Goal: Use online tool/utility: Utilize a website feature to perform a specific function

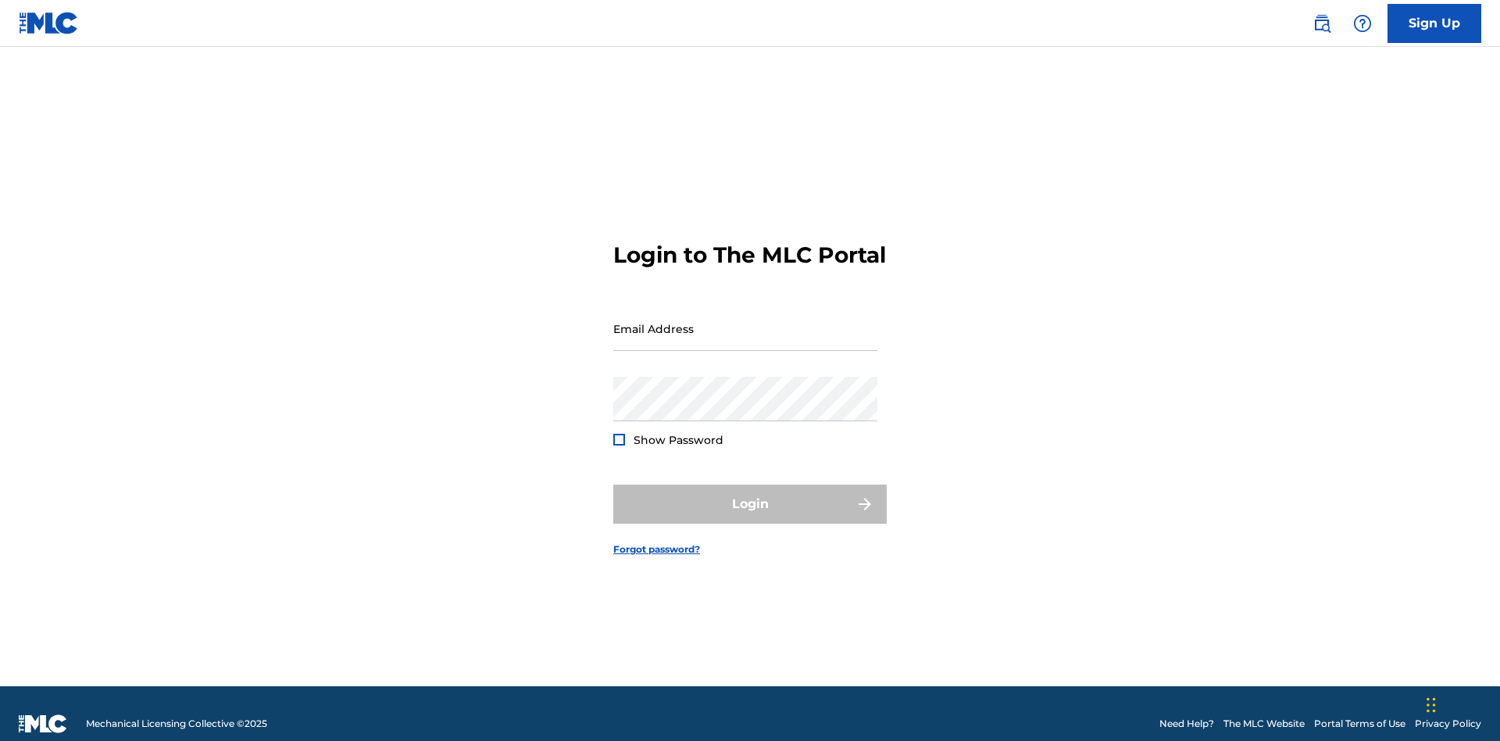
scroll to position [20, 0]
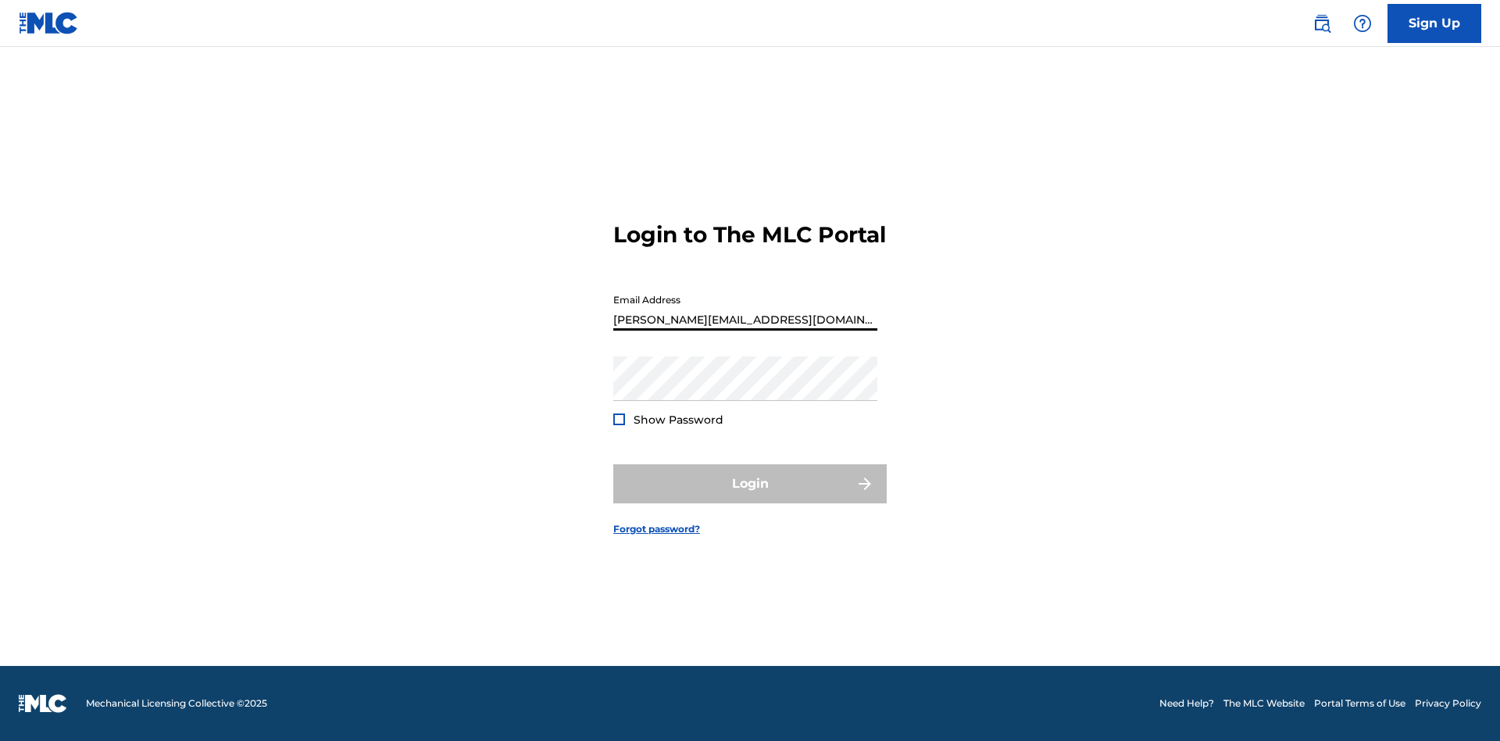
type input "[PERSON_NAME][EMAIL_ADDRESS][DOMAIN_NAME]"
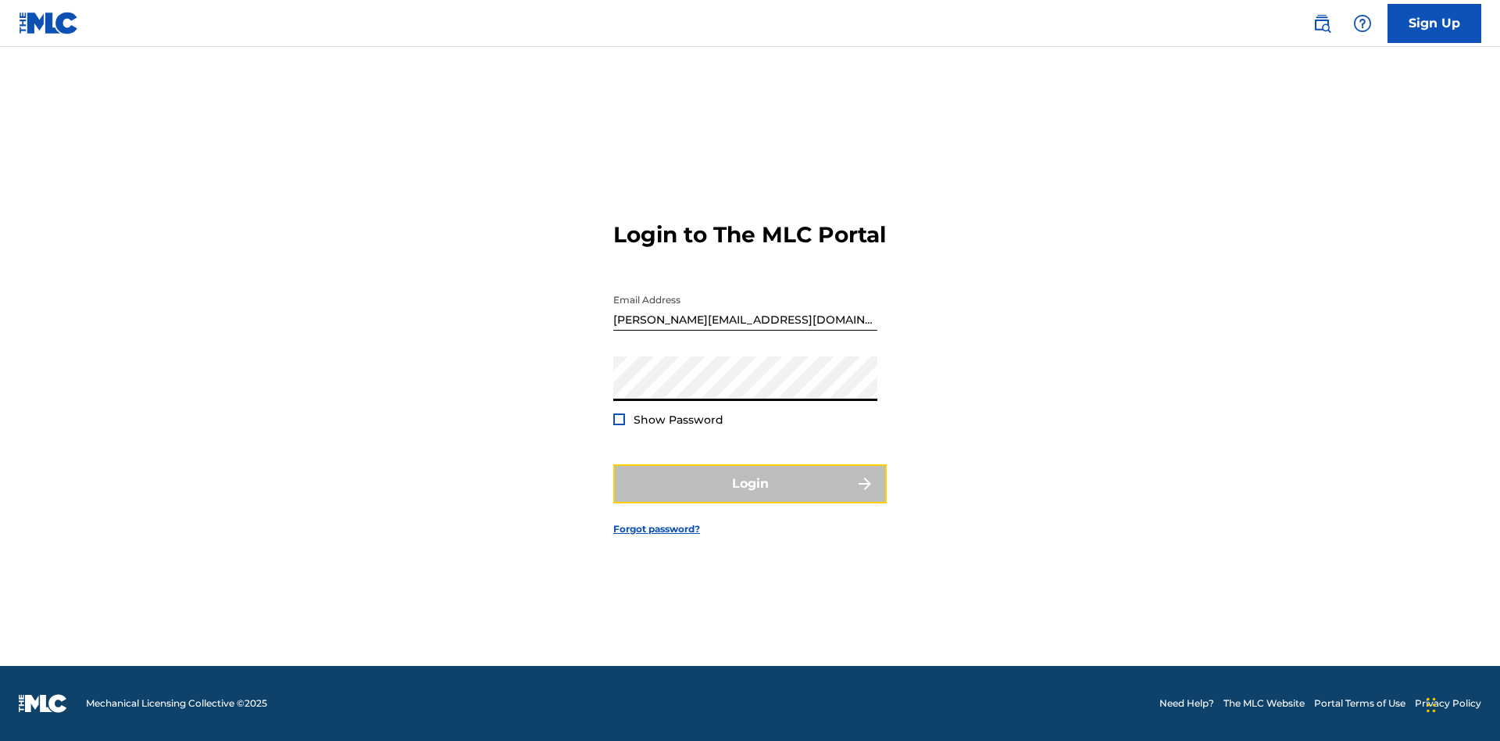
click at [750, 497] on button "Login" at bounding box center [750, 483] width 274 height 39
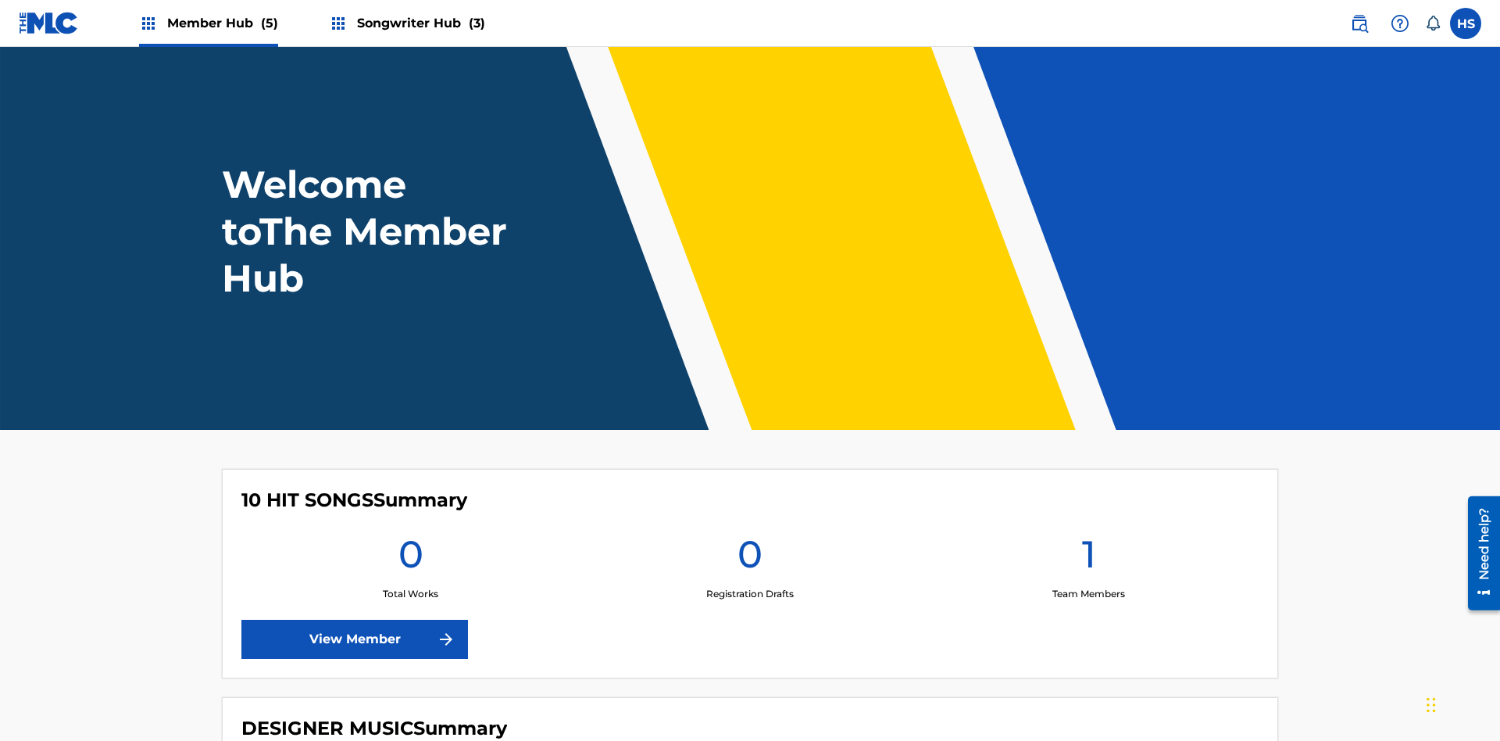
click at [419, 23] on span "Songwriter Hub (3)" at bounding box center [421, 23] width 128 height 18
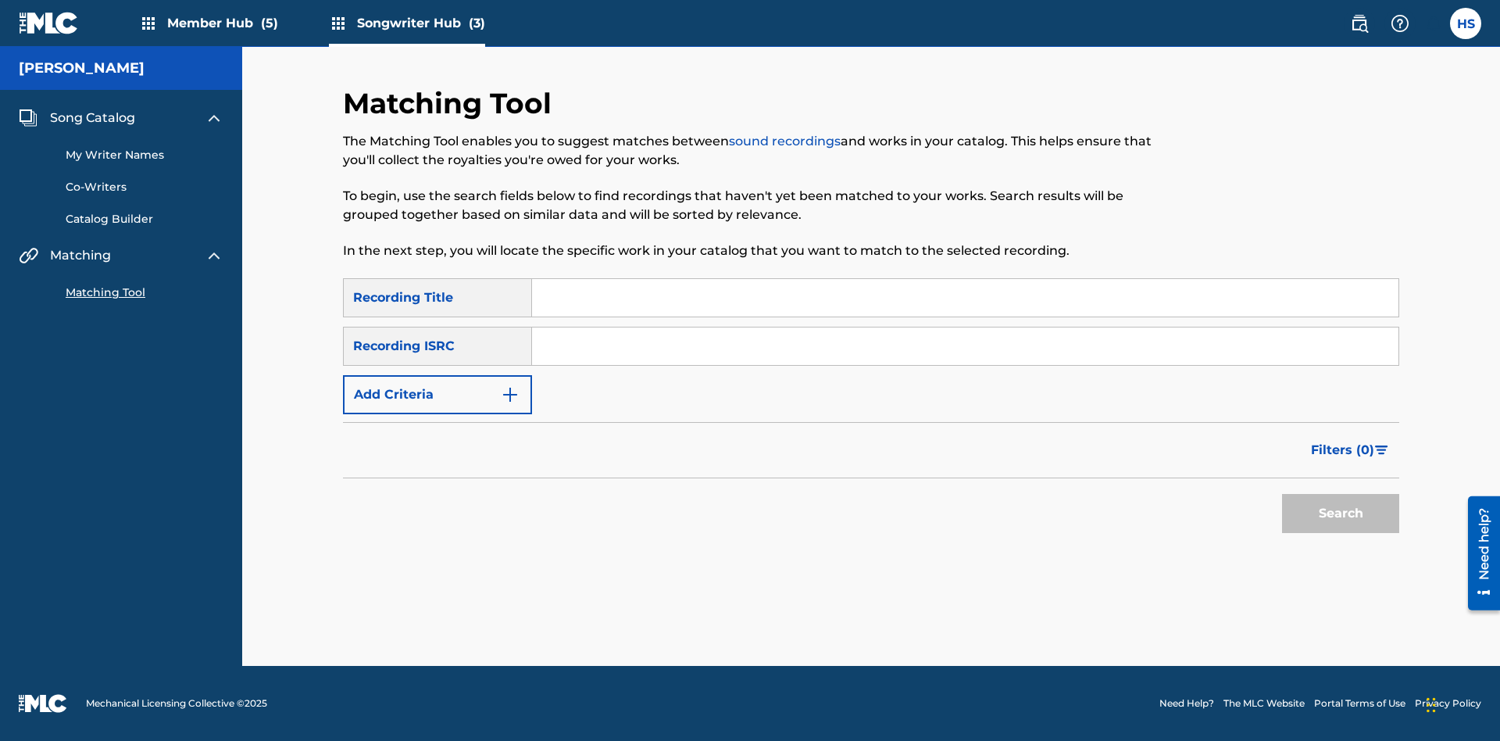
click at [965, 298] on input "Search Form" at bounding box center [965, 298] width 867 height 38
type input "The"
click at [1341, 513] on button "Search" at bounding box center [1340, 513] width 117 height 39
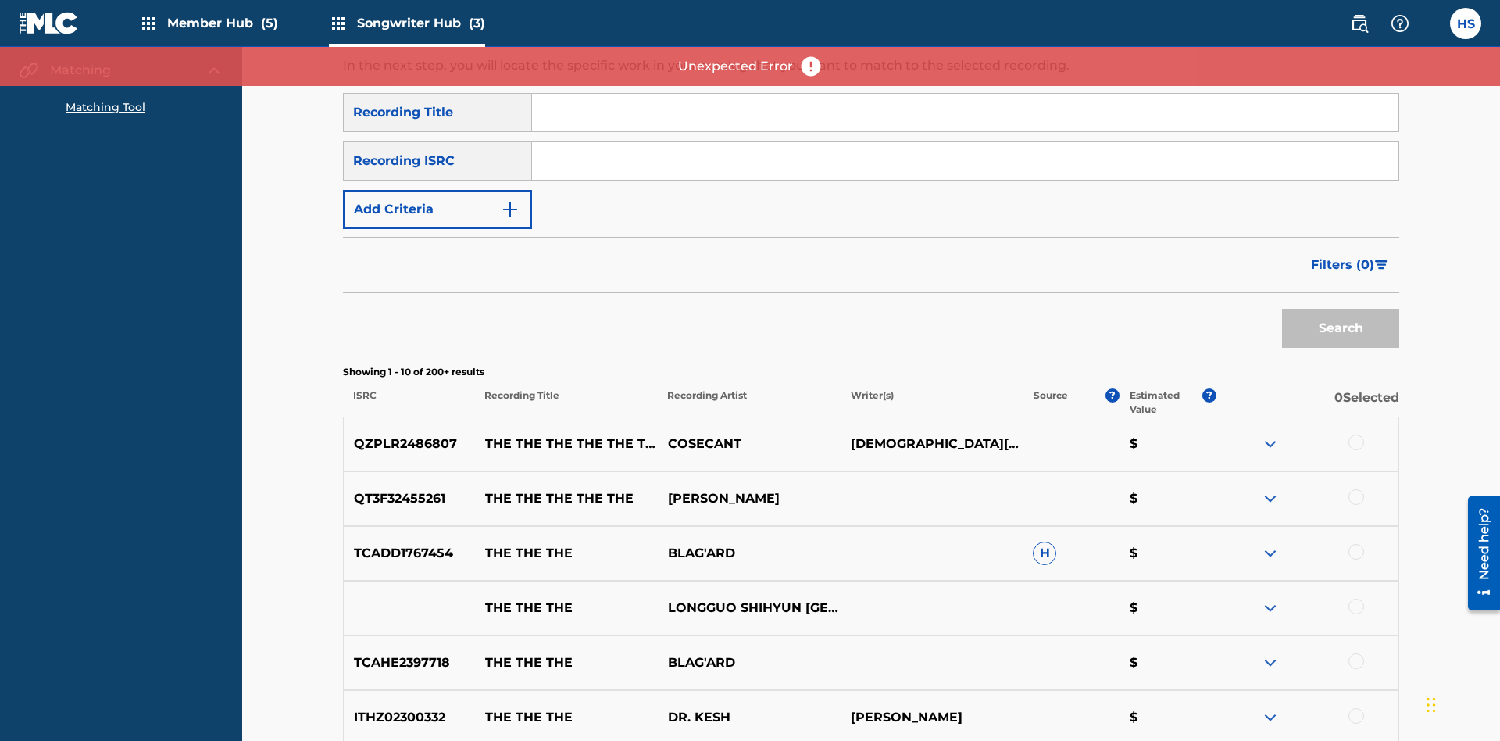
click at [965, 142] on input "Search Form" at bounding box center [965, 161] width 867 height 38
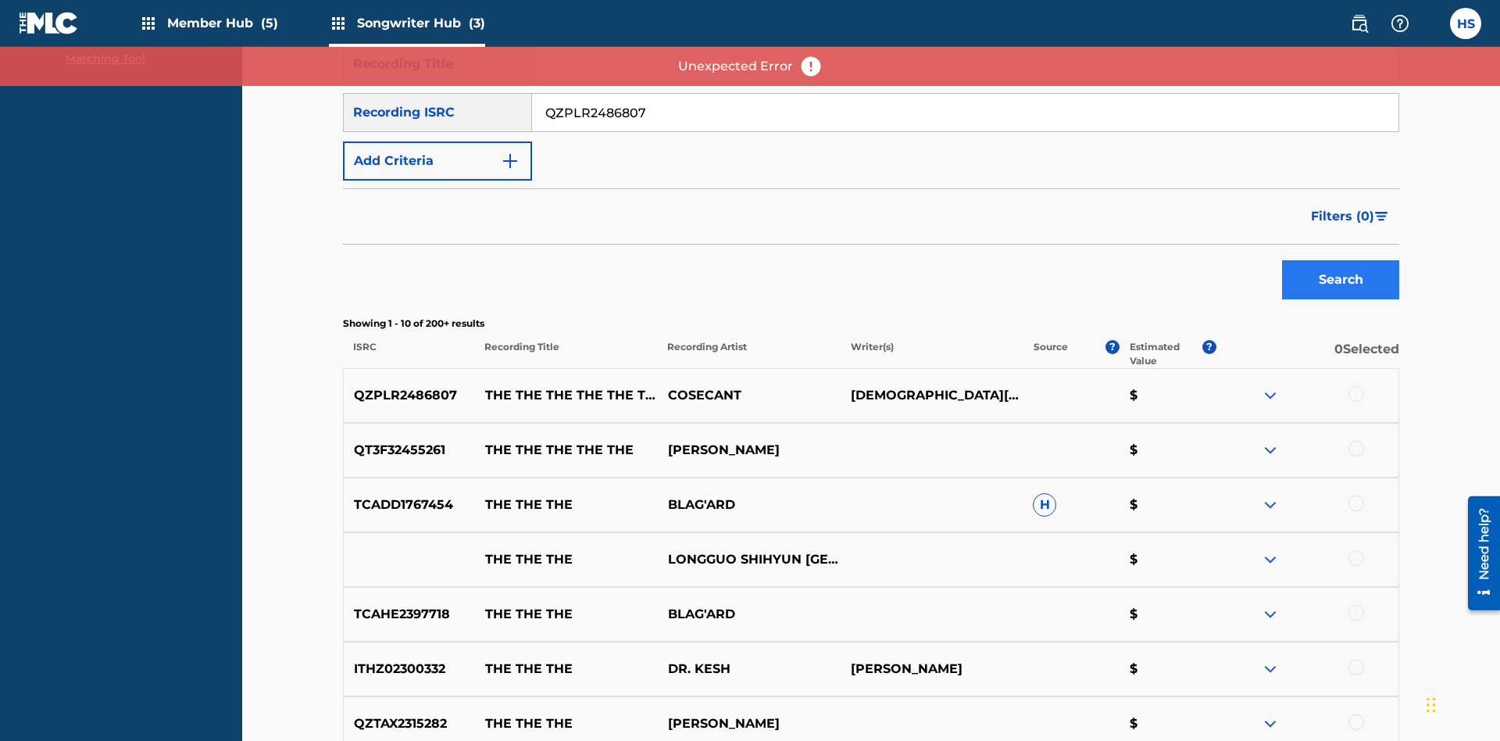
type input "QZPLR2486807"
click at [1341, 260] on button "Search" at bounding box center [1340, 279] width 117 height 39
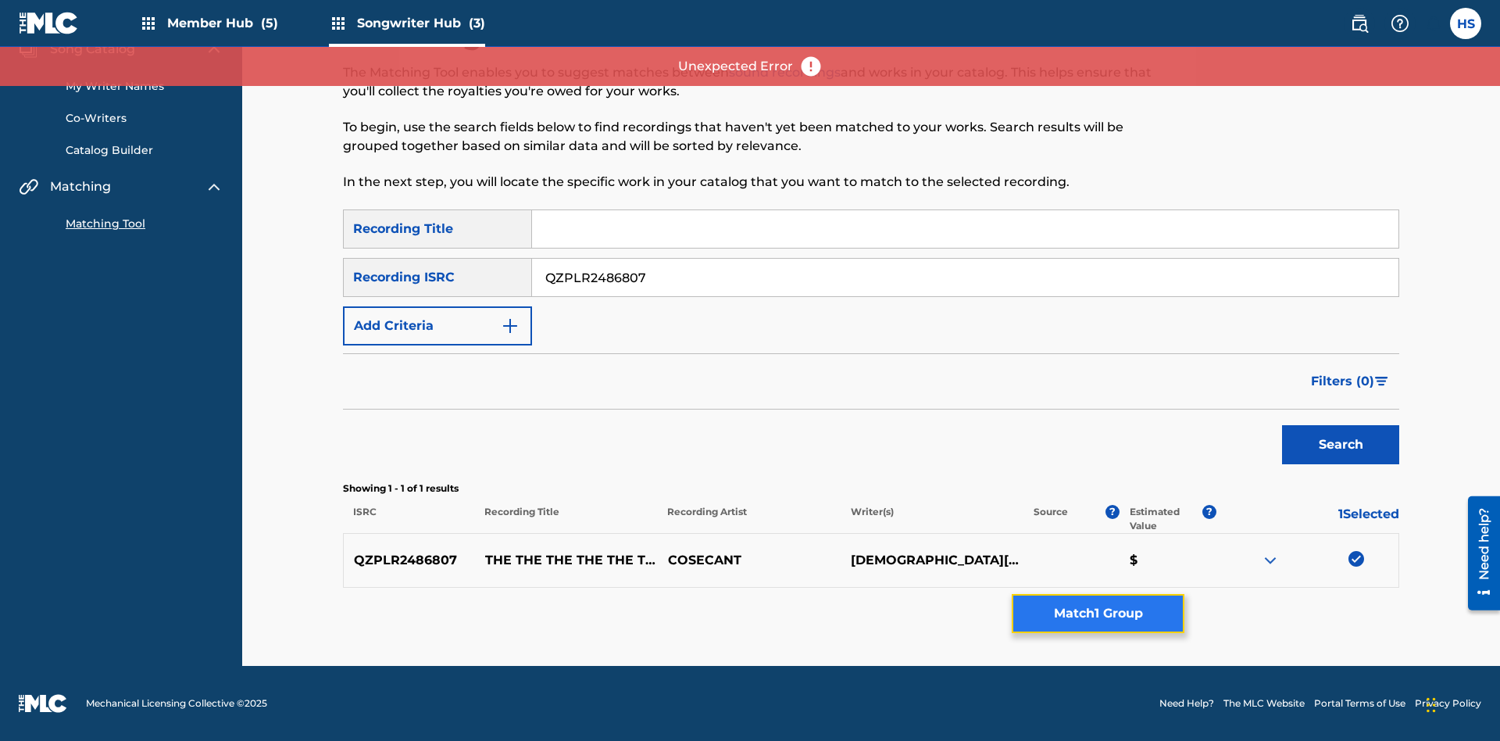
click at [1098, 613] on button "Match 1 Group" at bounding box center [1098, 613] width 173 height 39
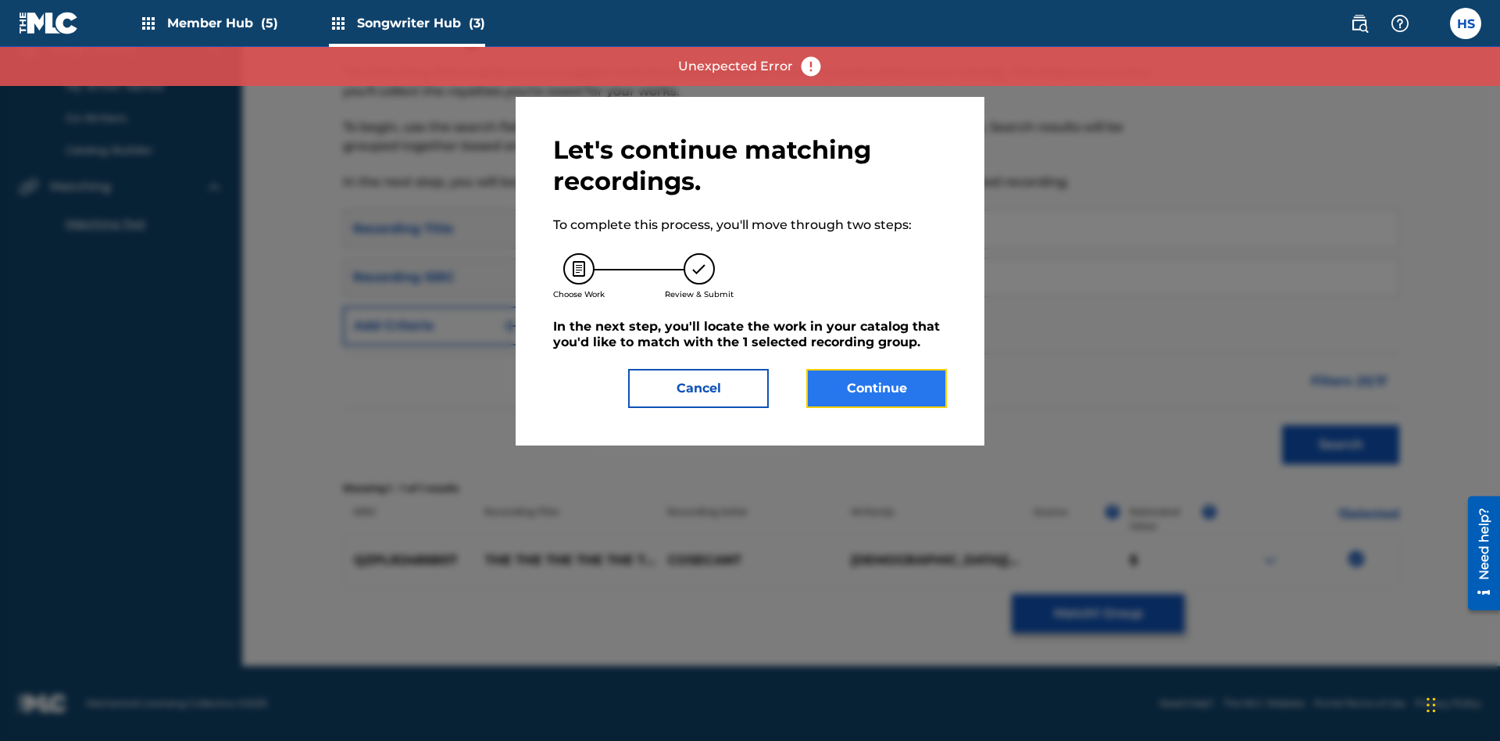
click at [877, 388] on button "Continue" at bounding box center [877, 388] width 141 height 39
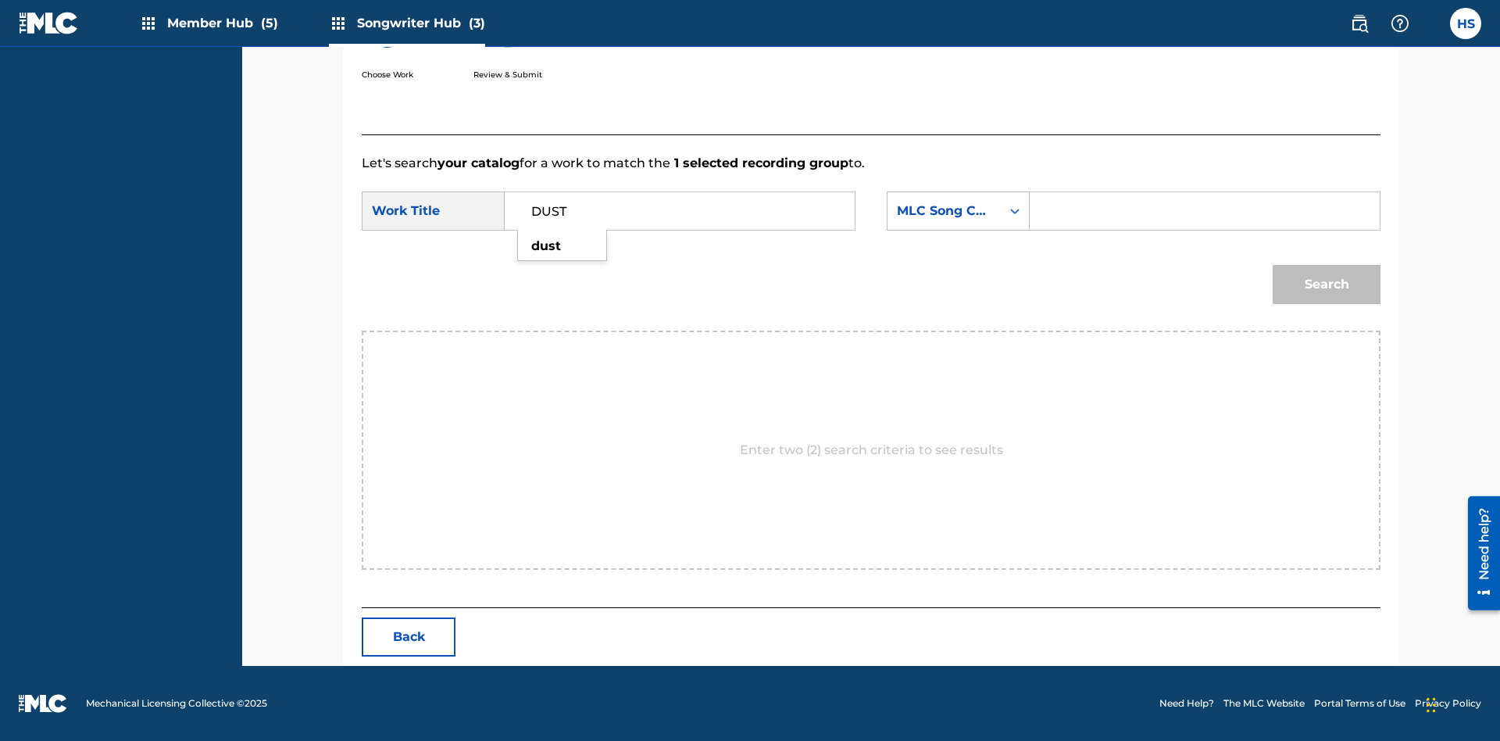
type input "DUST"
click at [1204, 211] on input "Search Form" at bounding box center [1205, 211] width 324 height 38
type input "DB2IBU"
click at [1327, 284] on button "Search" at bounding box center [1327, 284] width 108 height 39
